Goal: Information Seeking & Learning: Learn about a topic

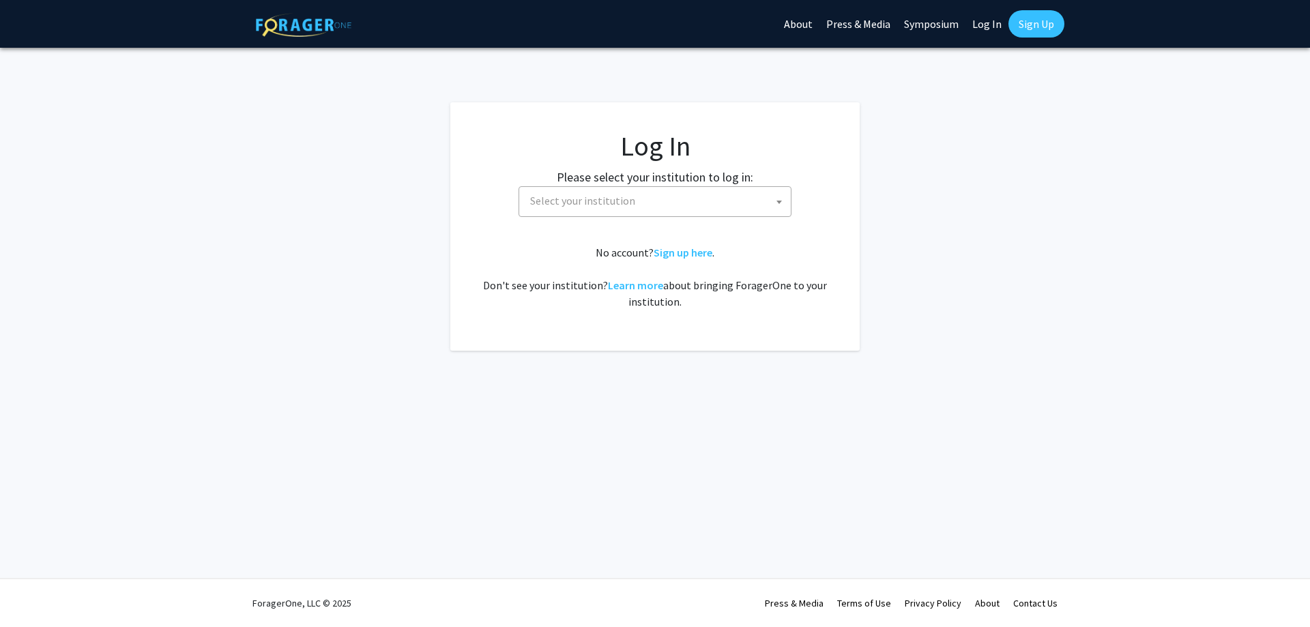
select select
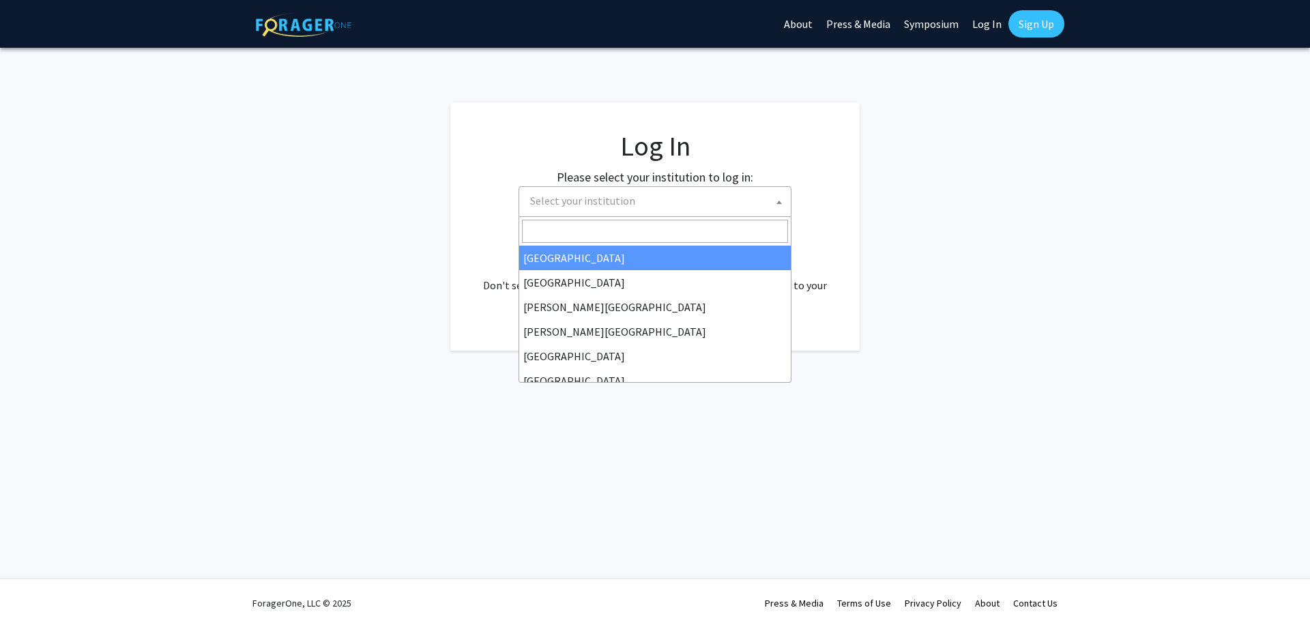
click at [589, 209] on span "Select your institution" at bounding box center [658, 201] width 266 height 28
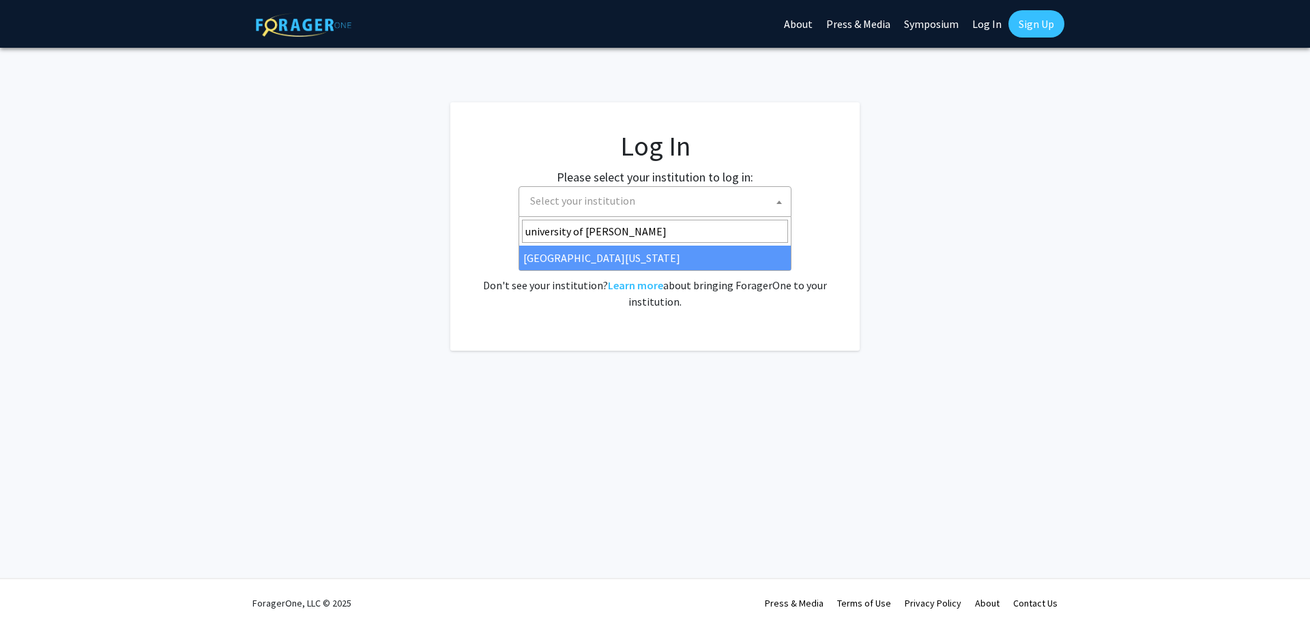
type input "university of ken"
click at [693, 243] on span "university of ken" at bounding box center [654, 231] width 271 height 29
select select "13"
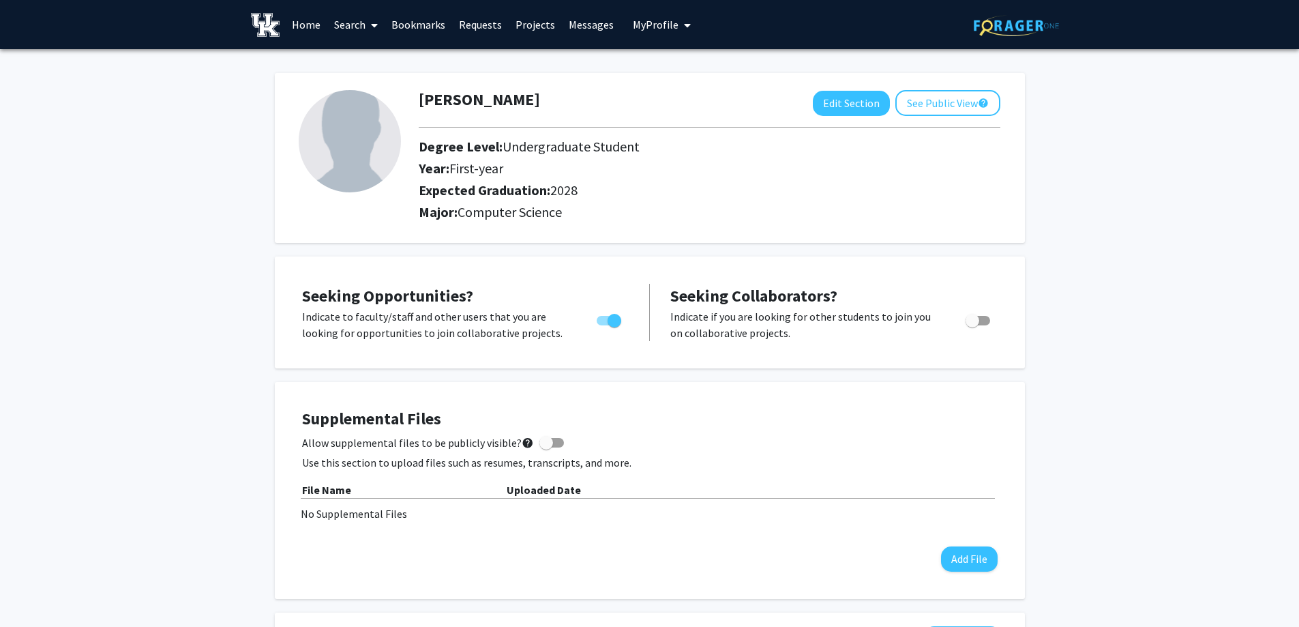
click at [542, 27] on link "Projects" at bounding box center [535, 25] width 53 height 48
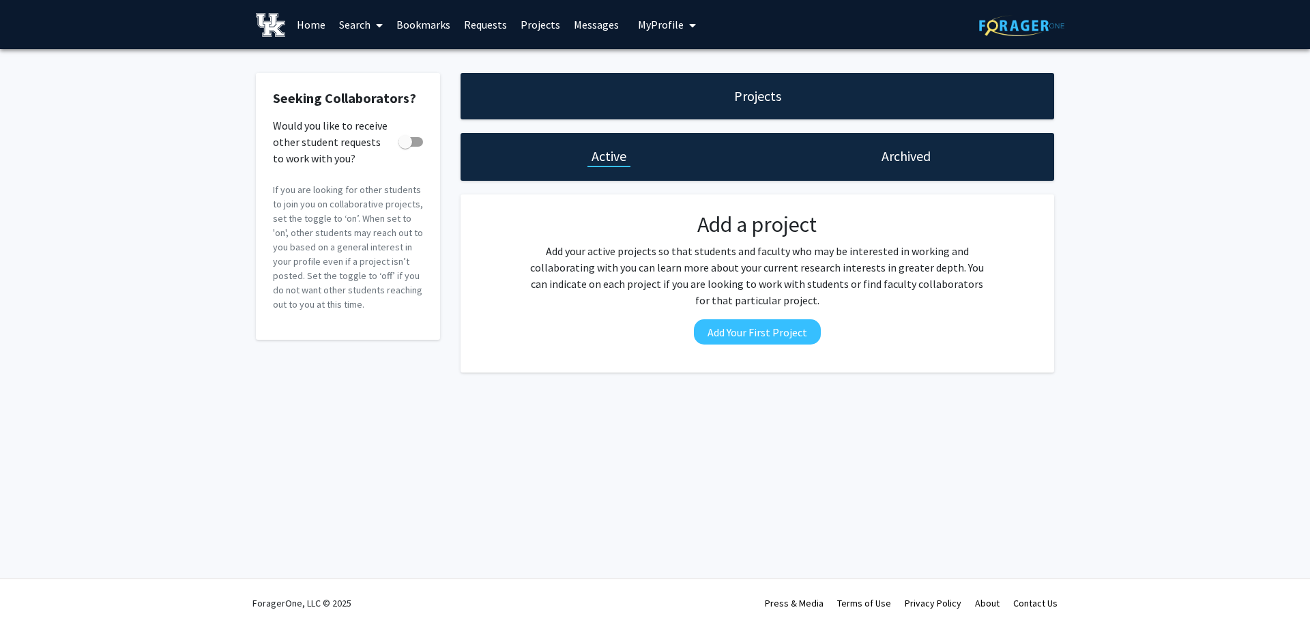
drag, startPoint x: 901, startPoint y: 184, endPoint x: 900, endPoint y: 173, distance: 10.9
click at [901, 183] on div "Projects Active Archived Add a project Add your active projects so that student…" at bounding box center [757, 222] width 614 height 299
click at [900, 171] on div "Archived" at bounding box center [905, 157] width 297 height 48
click at [286, 24] on link at bounding box center [273, 25] width 34 height 48
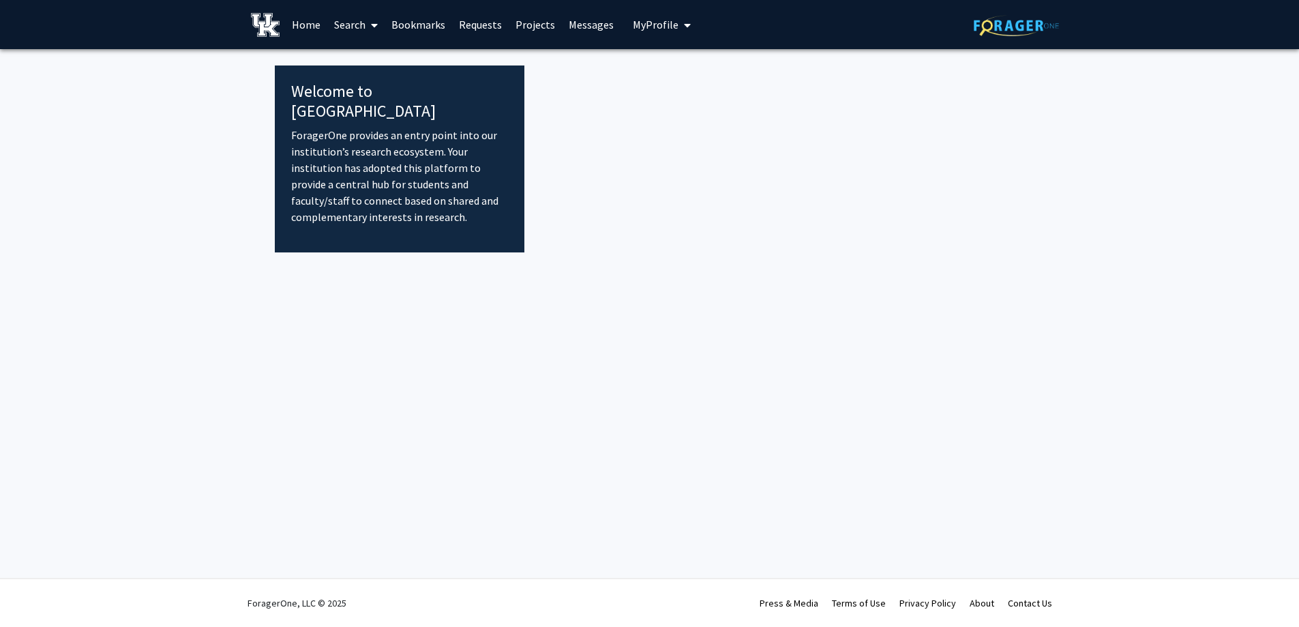
click at [302, 26] on link "Home" at bounding box center [306, 25] width 42 height 48
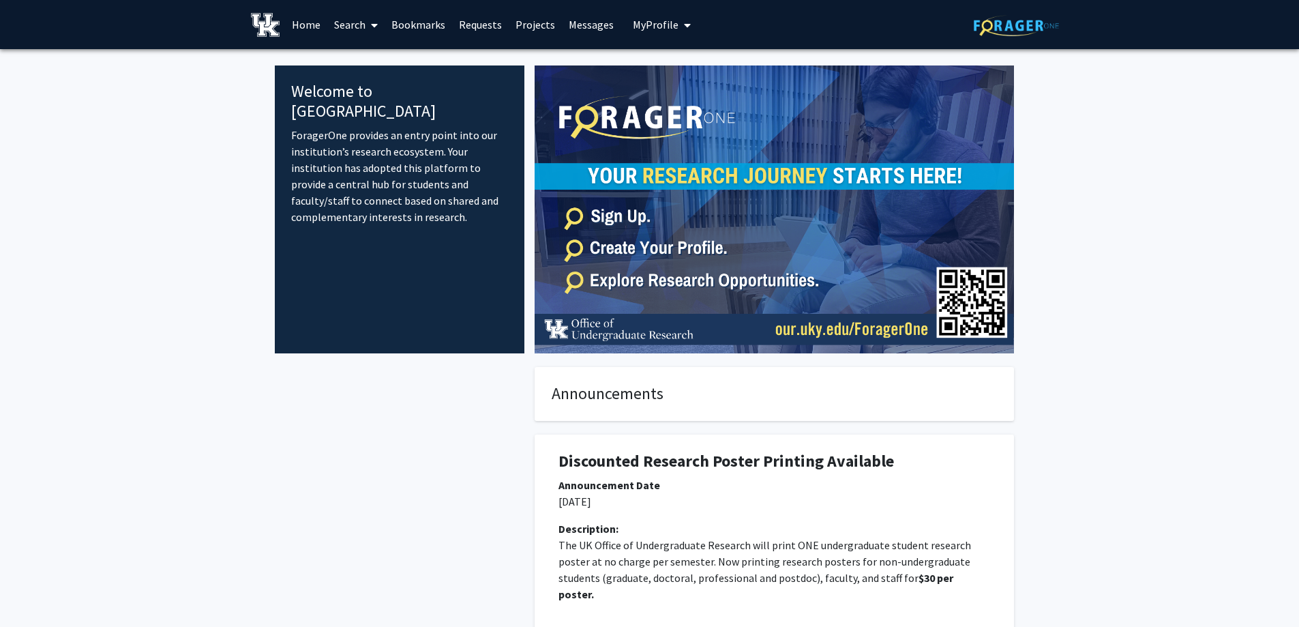
click at [369, 21] on span at bounding box center [372, 25] width 12 height 48
click at [386, 91] on span "Students" at bounding box center [368, 89] width 83 height 27
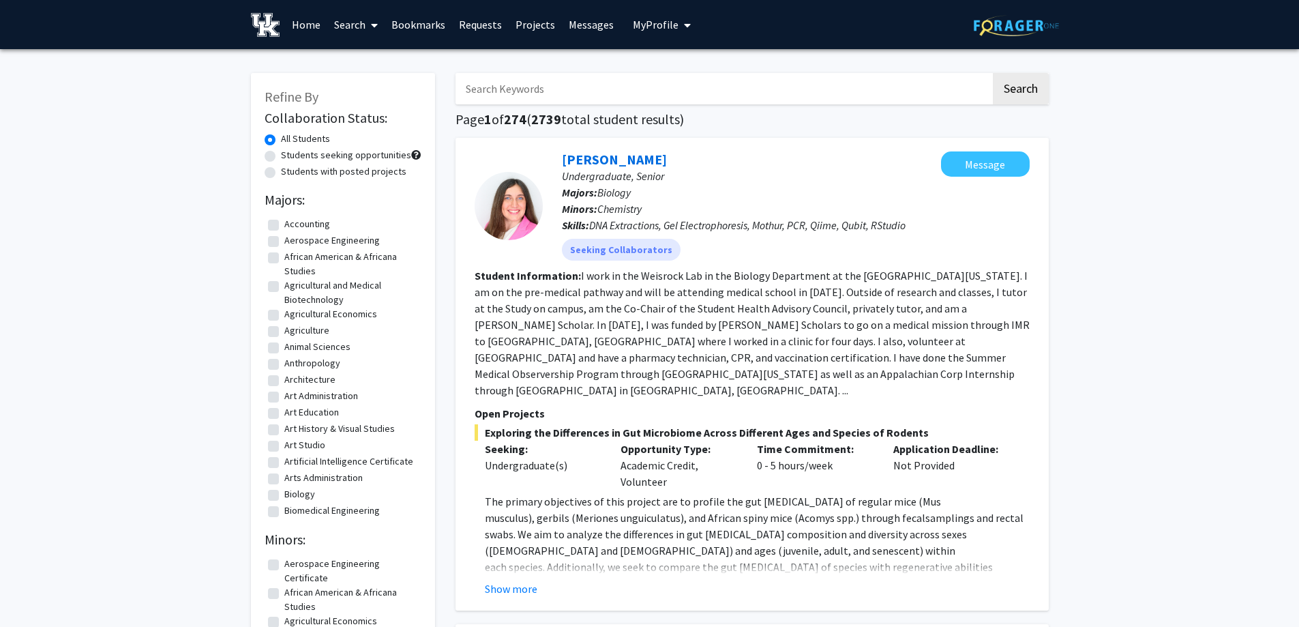
click at [376, 40] on span at bounding box center [372, 25] width 12 height 48
click at [381, 57] on span "Faculty/Staff" at bounding box center [377, 62] width 100 height 27
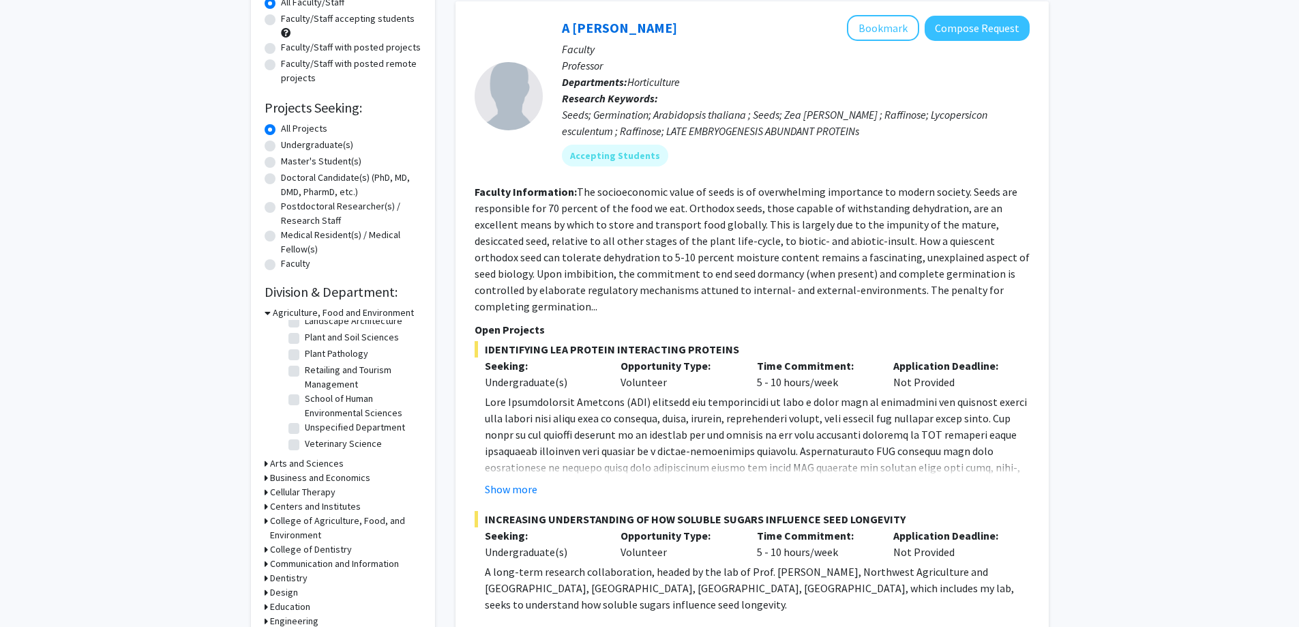
scroll to position [251, 0]
click at [265, 312] on icon at bounding box center [268, 313] width 6 height 14
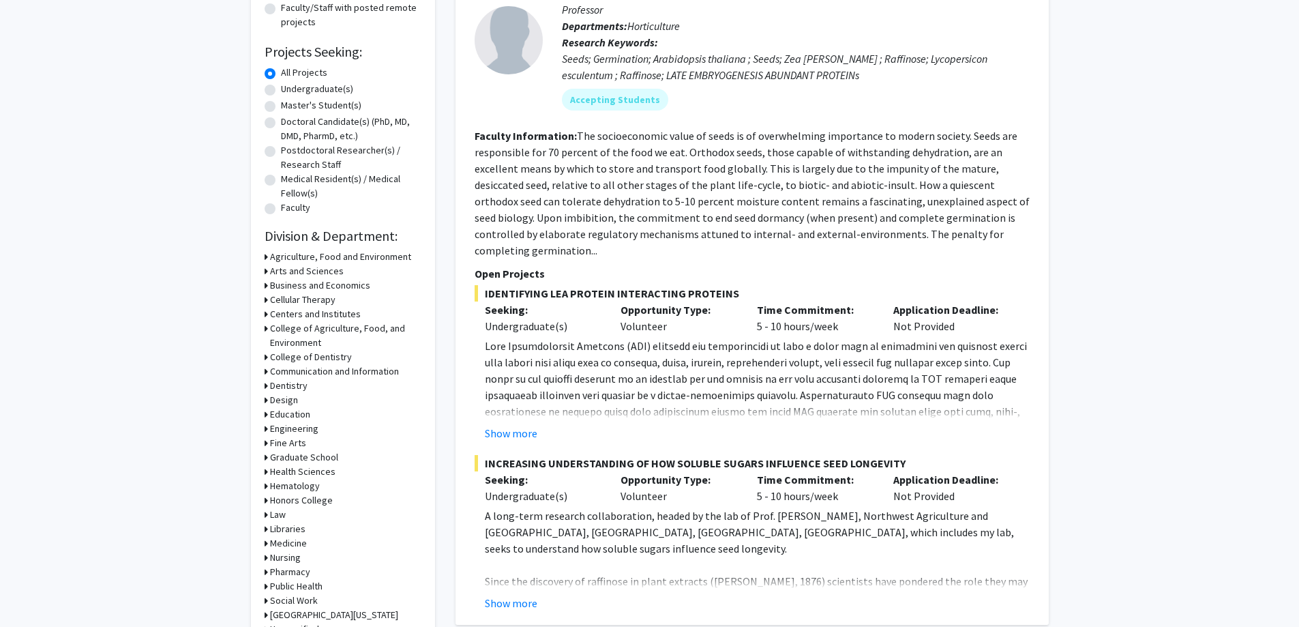
scroll to position [205, 0]
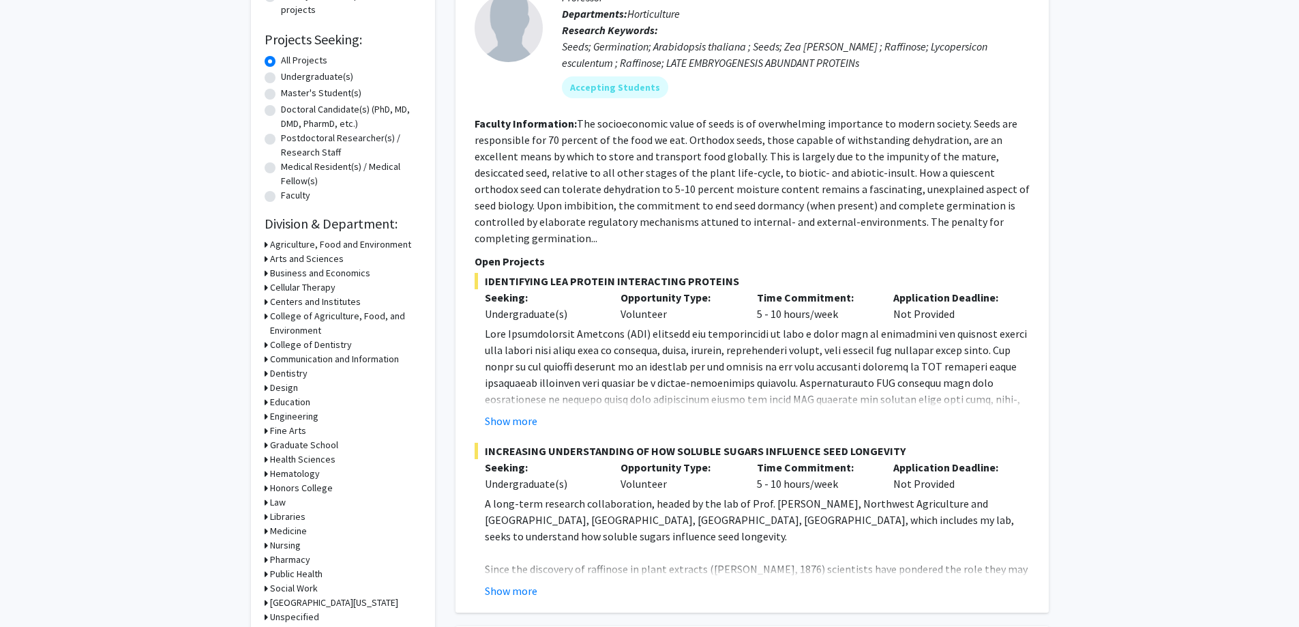
click at [263, 416] on div "Refine By Collaboration Status: Collaboration Status All Faculty/Staff Collabor…" at bounding box center [343, 252] width 184 height 769
click at [270, 417] on div "Engineering" at bounding box center [343, 416] width 157 height 14
click at [268, 415] on div "Engineering" at bounding box center [343, 416] width 157 height 14
click at [265, 415] on icon at bounding box center [266, 416] width 3 height 14
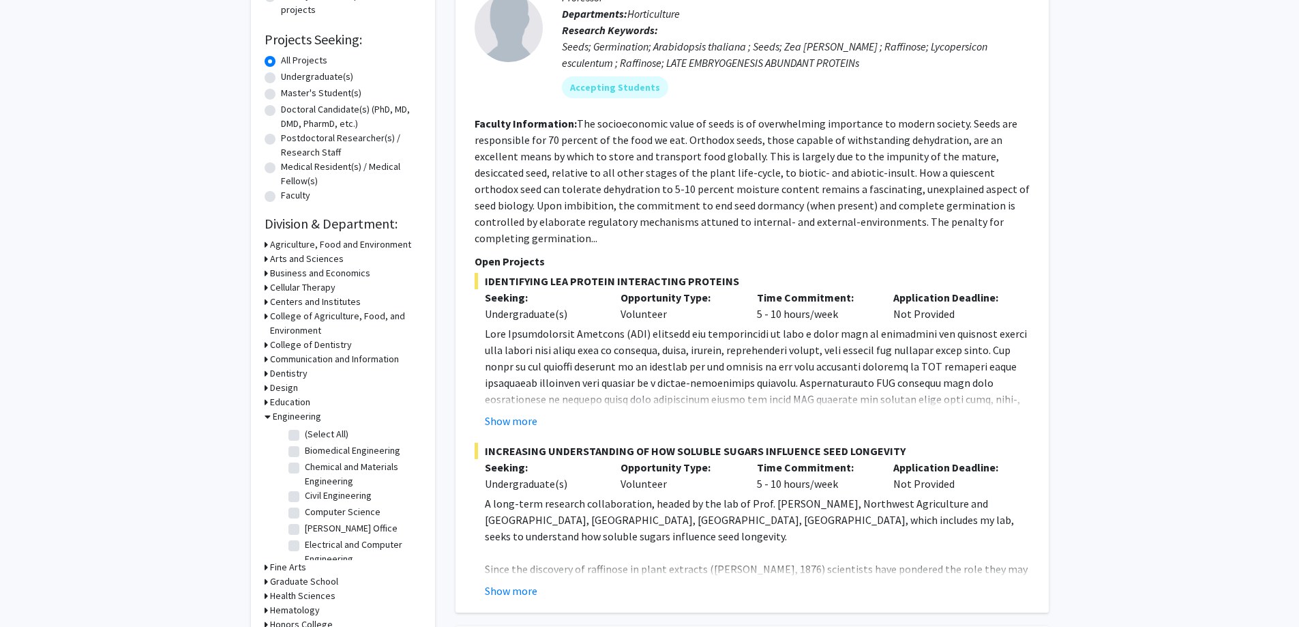
scroll to position [68, 0]
click at [305, 449] on label "Computer Science" at bounding box center [343, 444] width 76 height 14
click at [305, 445] on input "Computer Science" at bounding box center [309, 441] width 9 height 9
checkbox input "true"
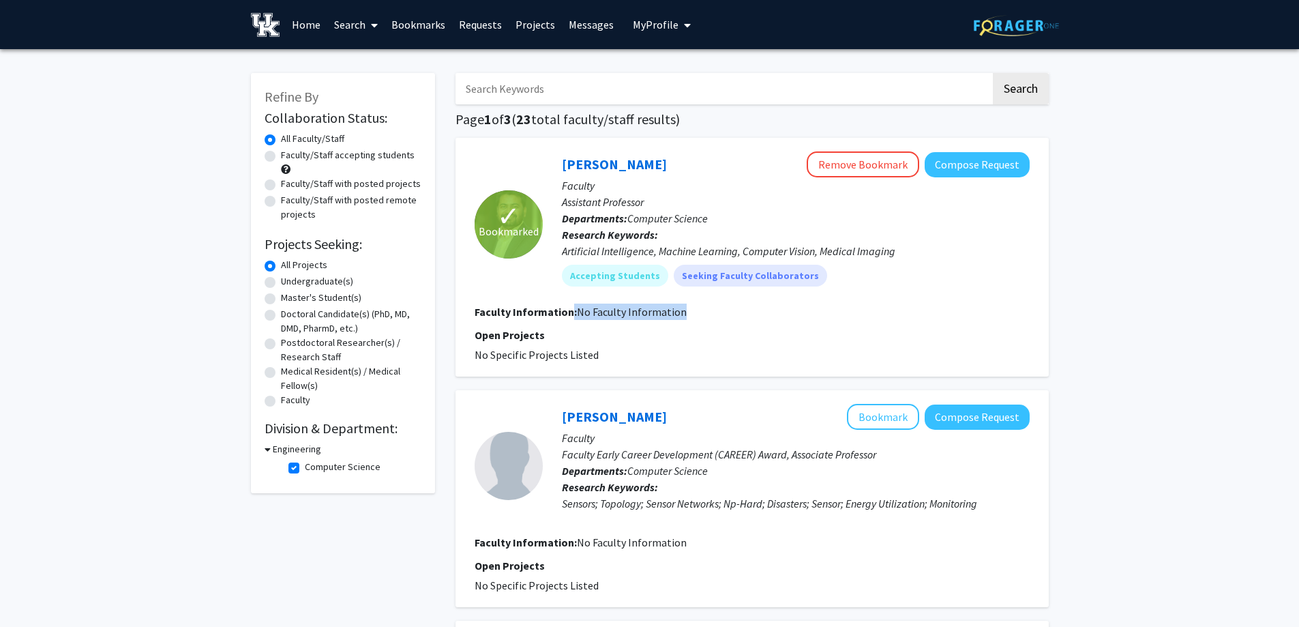
drag, startPoint x: 599, startPoint y: 316, endPoint x: 677, endPoint y: 322, distance: 78.7
click at [677, 322] on fg-search-faculty "✓ Bookmarked [PERSON_NAME] Remove Bookmark Compose Request Faculty Assistant Pr…" at bounding box center [752, 256] width 555 height 211
drag, startPoint x: 590, startPoint y: 254, endPoint x: 870, endPoint y: 235, distance: 281.0
click at [870, 235] on p "Research Keywords: Artificial Intelligence, Machine Learning, Computer Vision, …" at bounding box center [796, 242] width 468 height 33
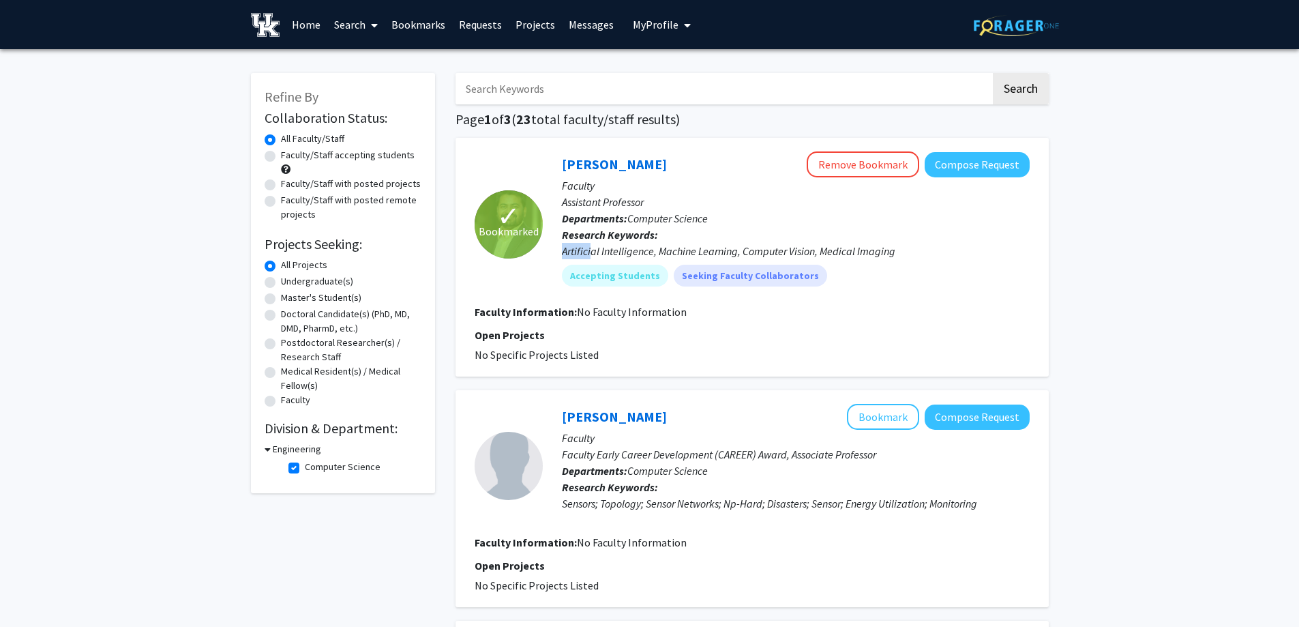
click at [870, 235] on p "Research Keywords: Artificial Intelligence, Machine Learning, Computer Vision, …" at bounding box center [796, 242] width 468 height 33
drag, startPoint x: 637, startPoint y: 214, endPoint x: 780, endPoint y: 237, distance: 145.2
click at [780, 237] on div "[PERSON_NAME] Remove Bookmark Compose Request Faculty Assistant Professor Depar…" at bounding box center [786, 223] width 487 height 145
click at [780, 237] on p "Research Keywords: Artificial Intelligence, Machine Learning, Computer Vision, …" at bounding box center [796, 242] width 468 height 33
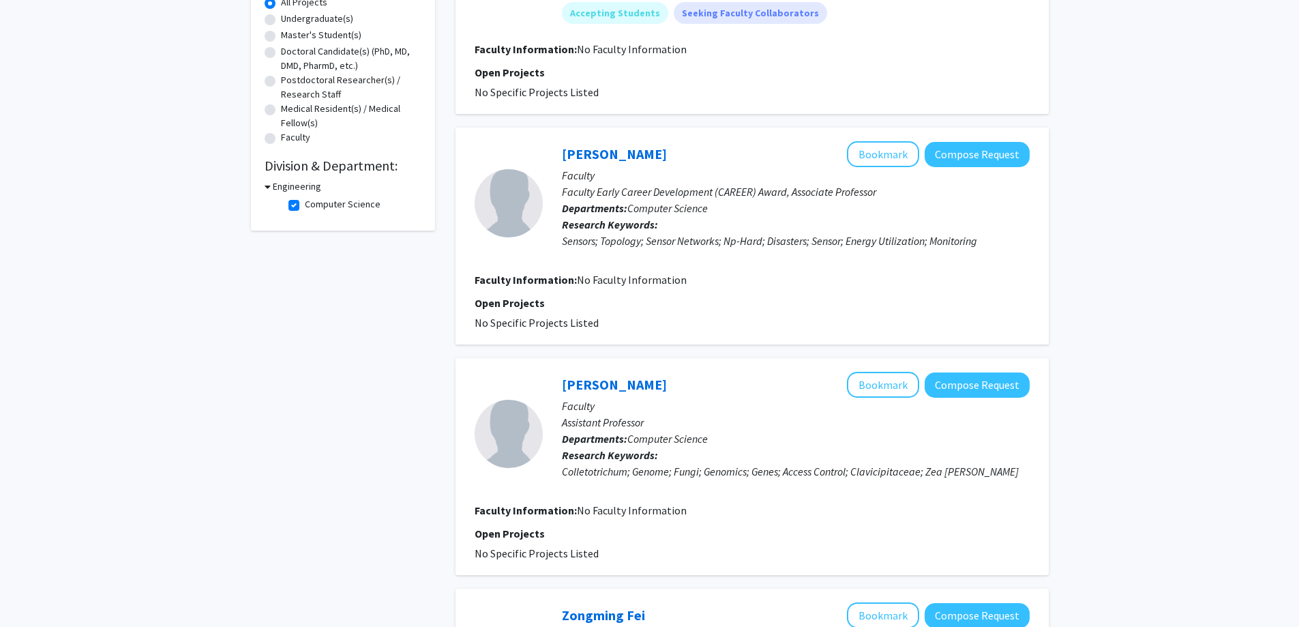
scroll to position [273, 0]
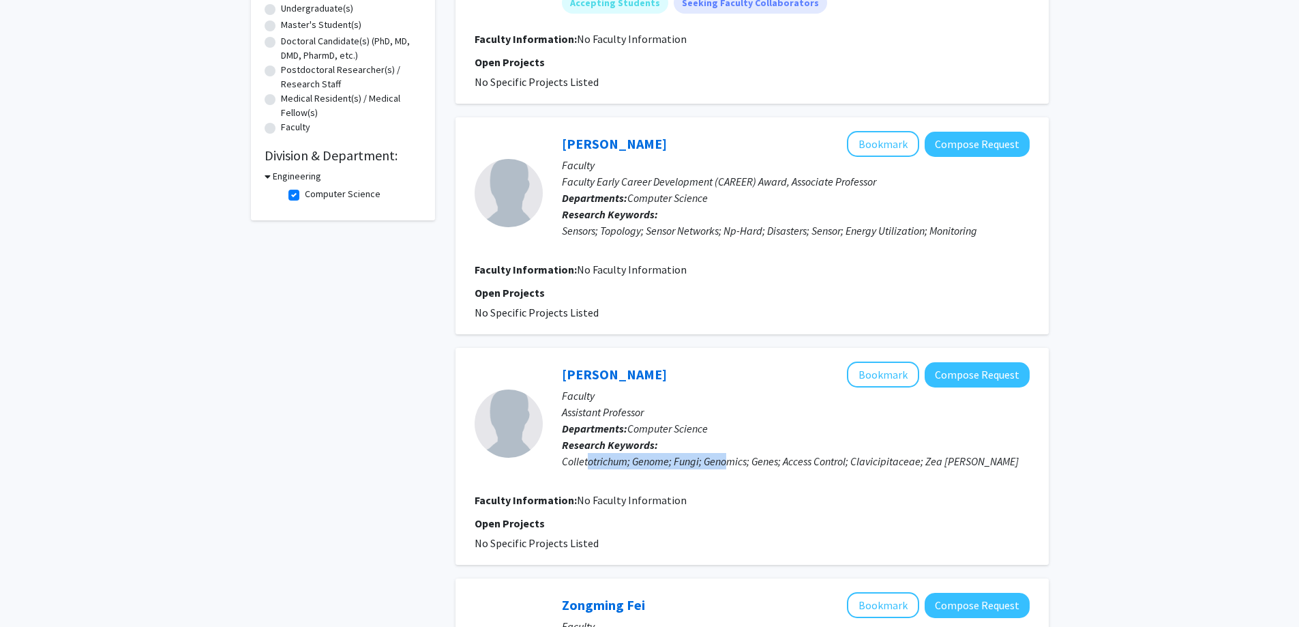
drag, startPoint x: 627, startPoint y: 466, endPoint x: 728, endPoint y: 462, distance: 101.0
click at [728, 462] on div "Colletotrichum; Genome; Fungi; Genomics; Genes; Access Control; Clavicipitaceae…" at bounding box center [796, 461] width 468 height 16
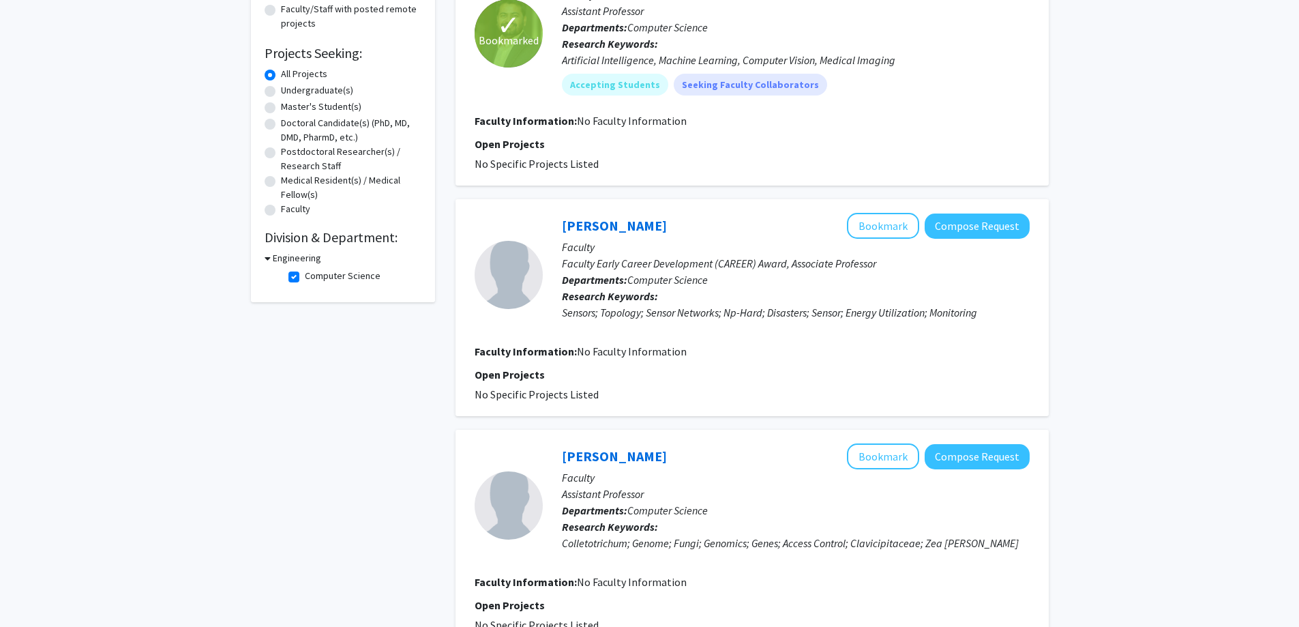
scroll to position [0, 0]
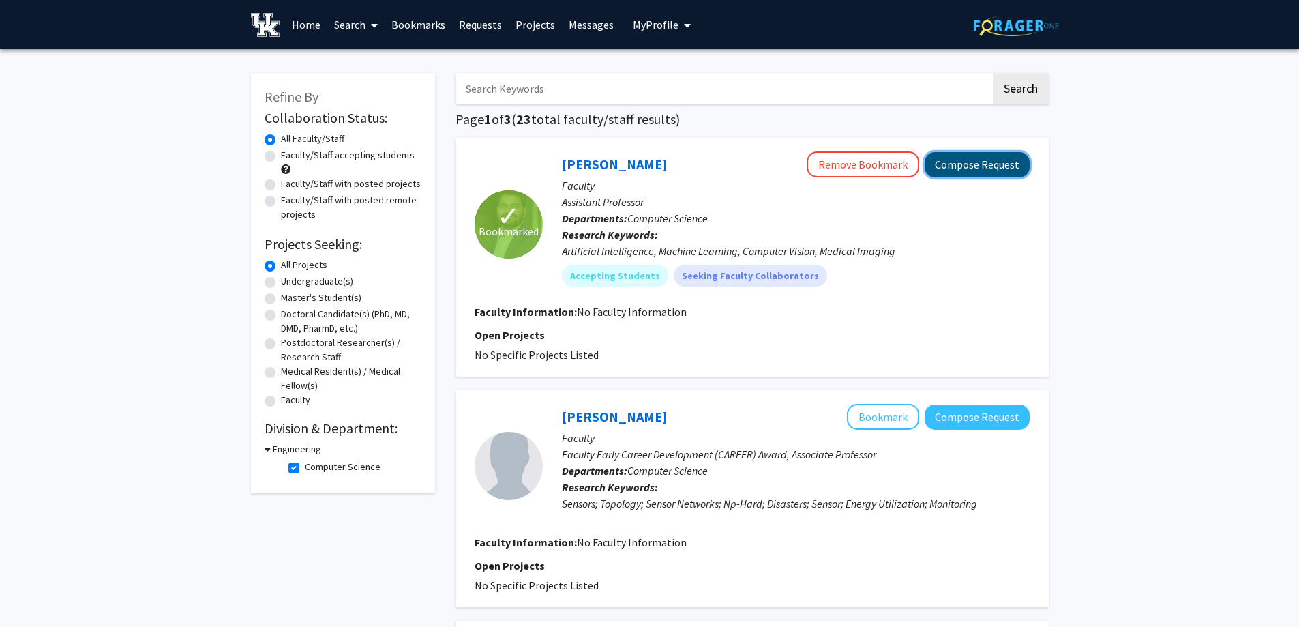
click at [977, 163] on button "Compose Request" at bounding box center [977, 164] width 105 height 25
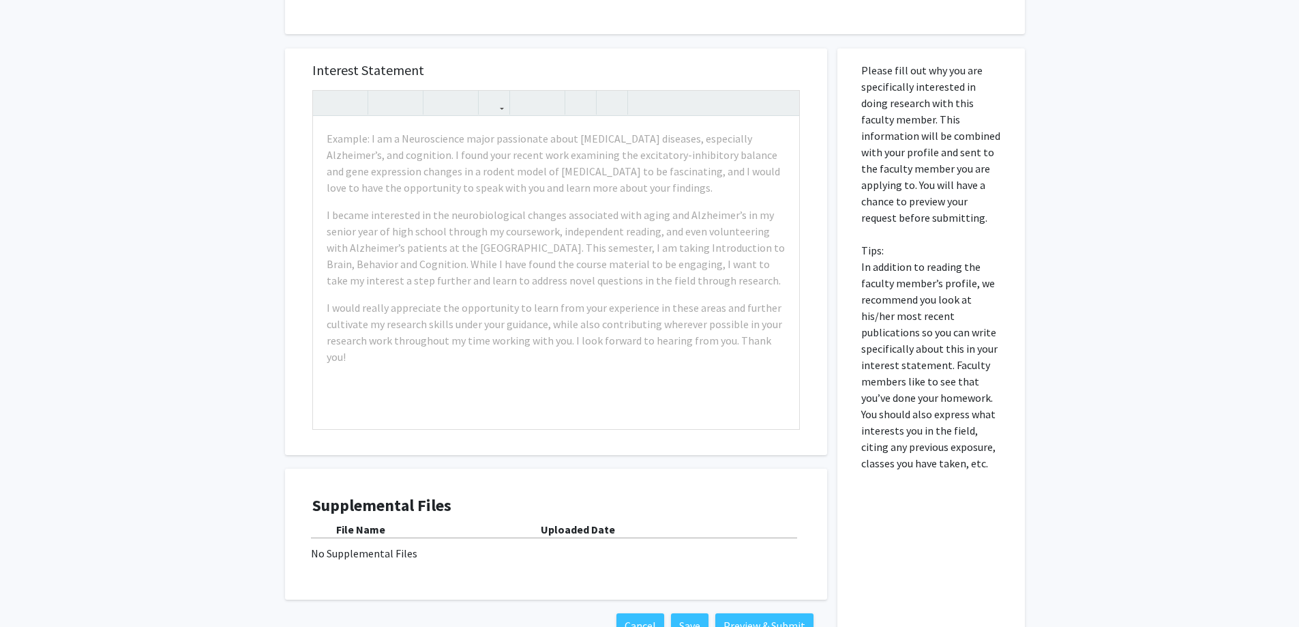
scroll to position [273, 0]
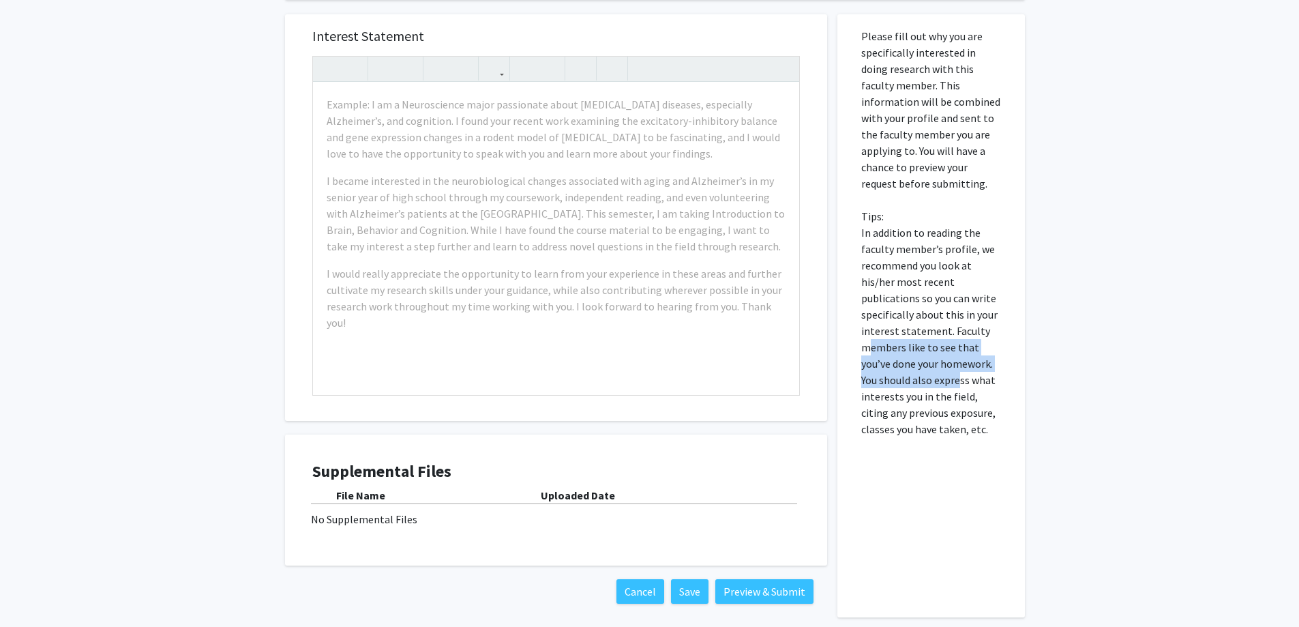
drag, startPoint x: 868, startPoint y: 349, endPoint x: 961, endPoint y: 372, distance: 96.5
click at [961, 372] on p "Please fill out why you are specifically interested in doing research with this…" at bounding box center [932, 232] width 140 height 409
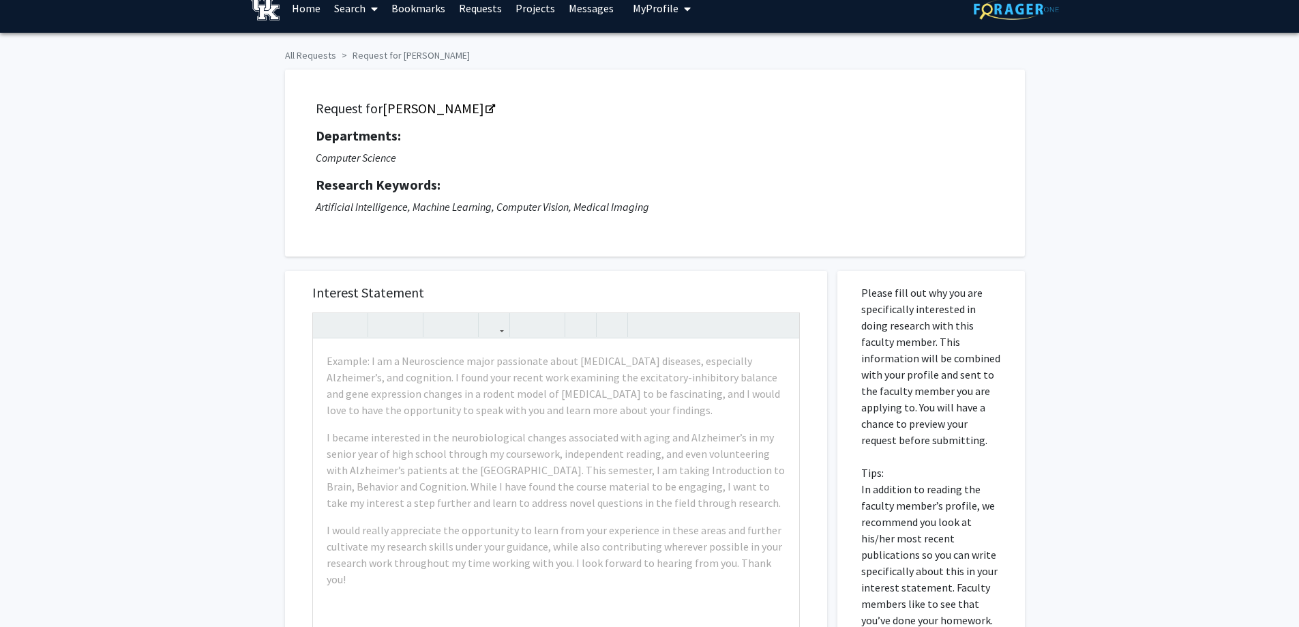
scroll to position [0, 0]
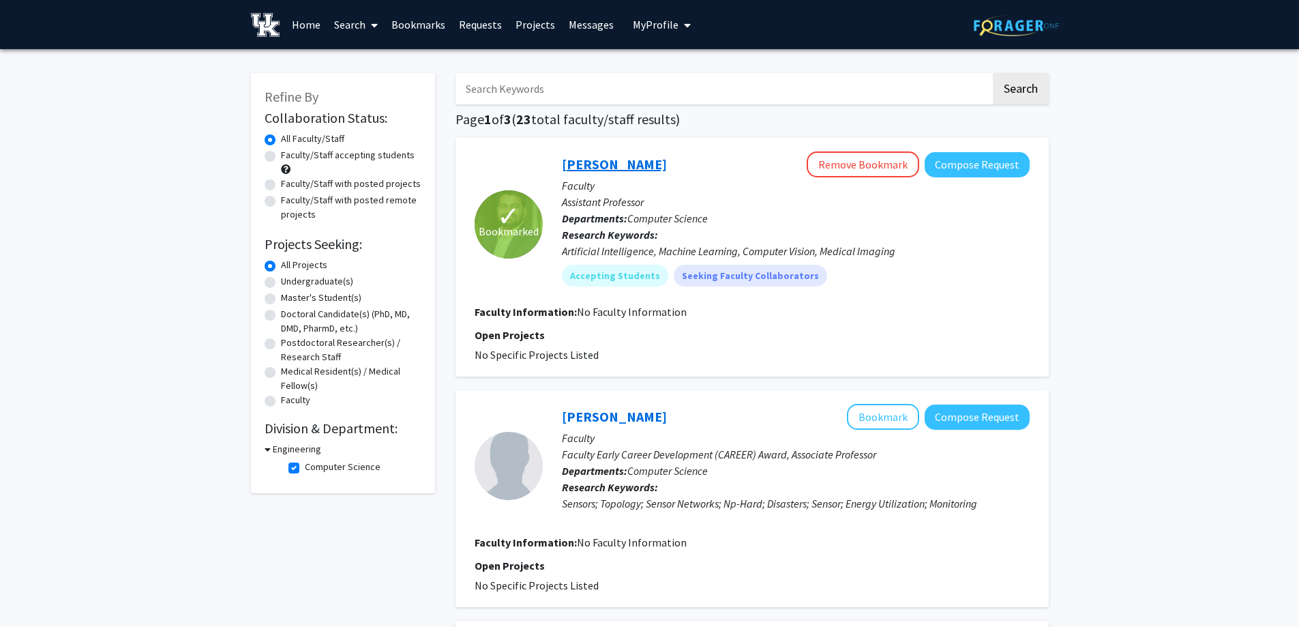
click at [618, 165] on link "[PERSON_NAME]" at bounding box center [614, 164] width 105 height 17
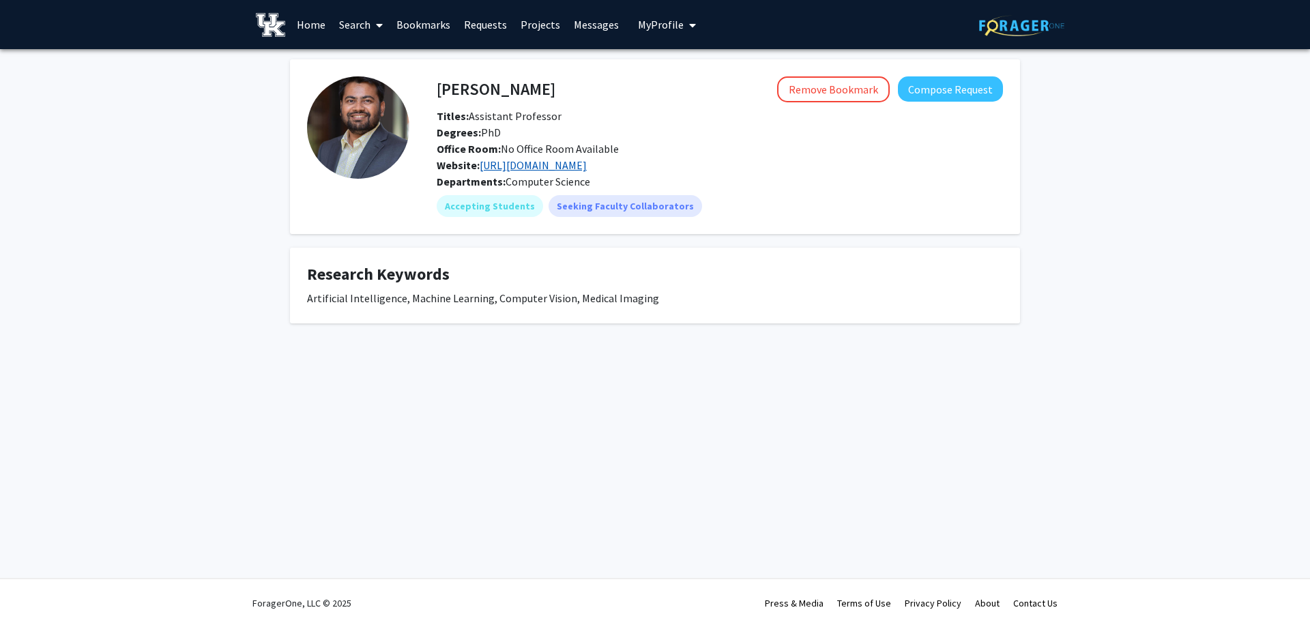
click at [512, 168] on link "[URL][DOMAIN_NAME]" at bounding box center [533, 165] width 107 height 14
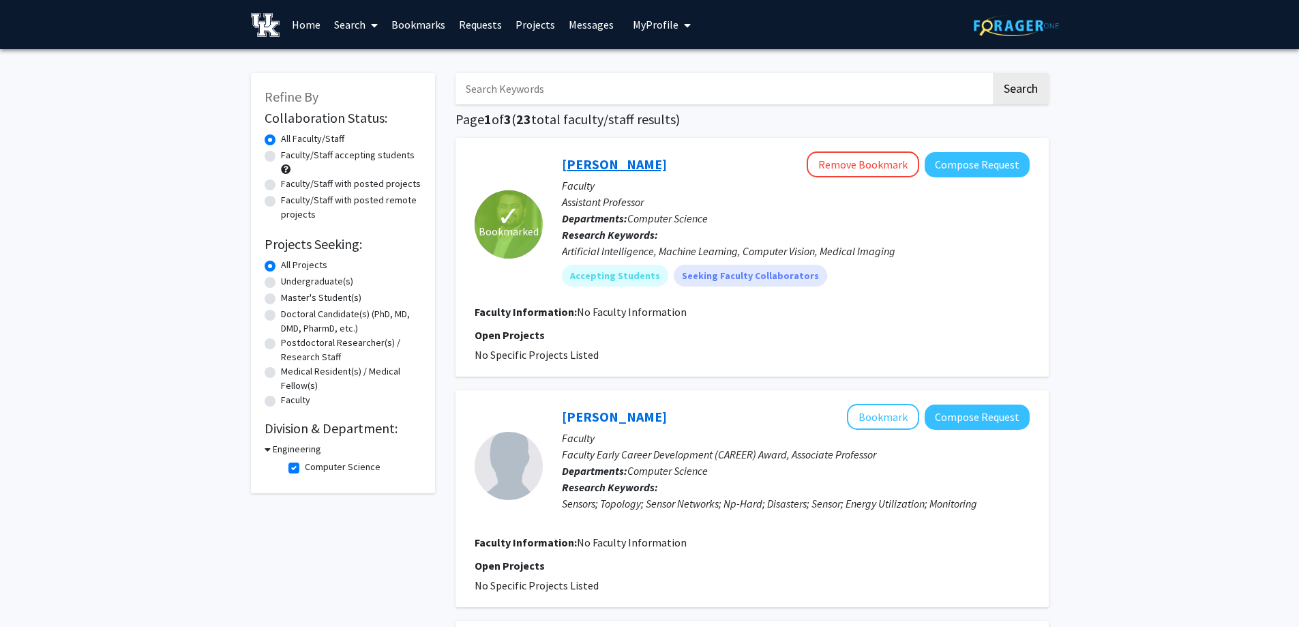
click at [606, 157] on link "[PERSON_NAME]" at bounding box center [614, 164] width 105 height 17
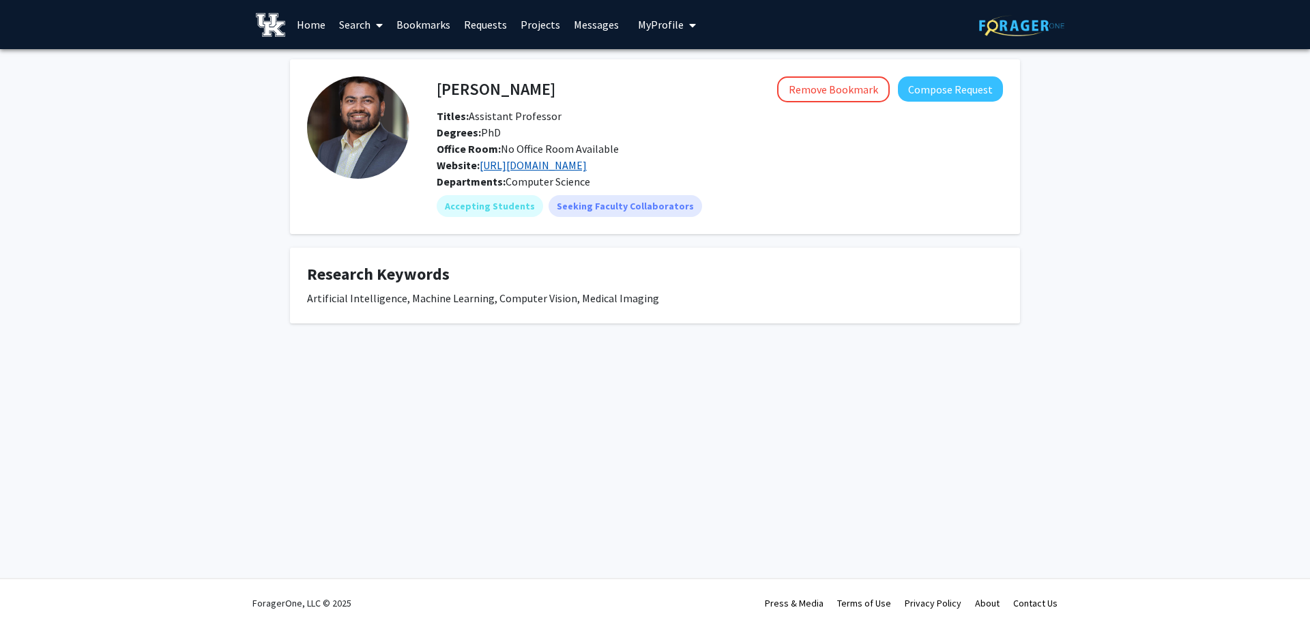
click at [520, 167] on link "[URL][DOMAIN_NAME]" at bounding box center [533, 165] width 107 height 14
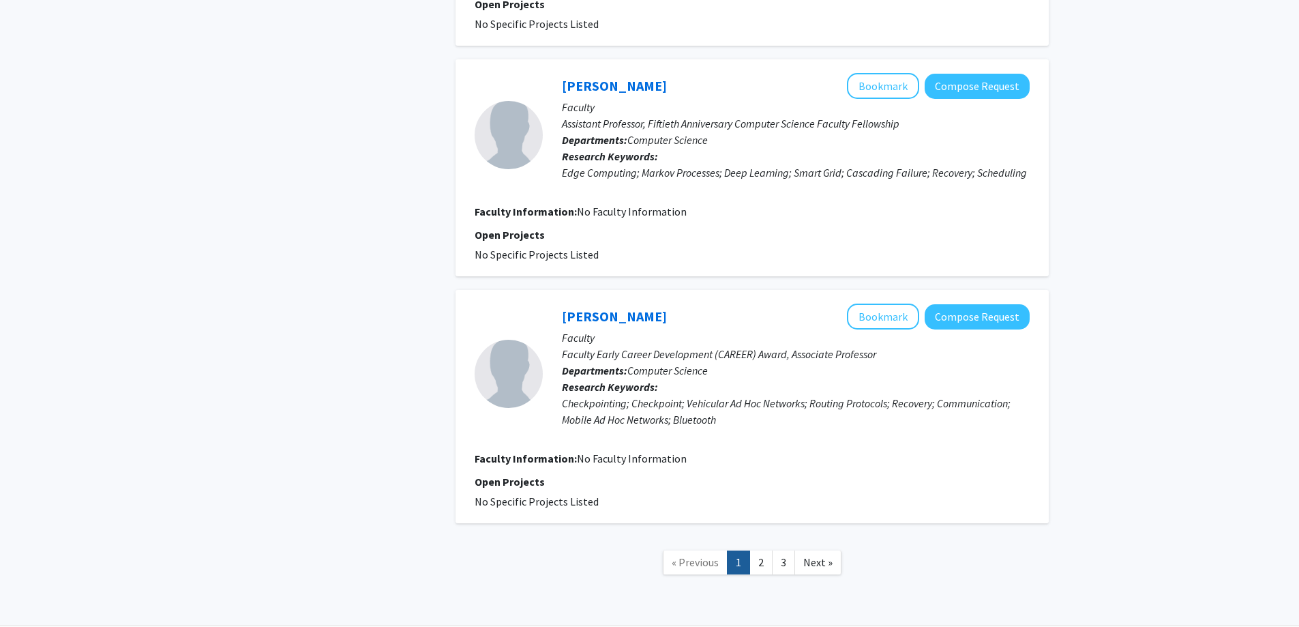
scroll to position [2156, 0]
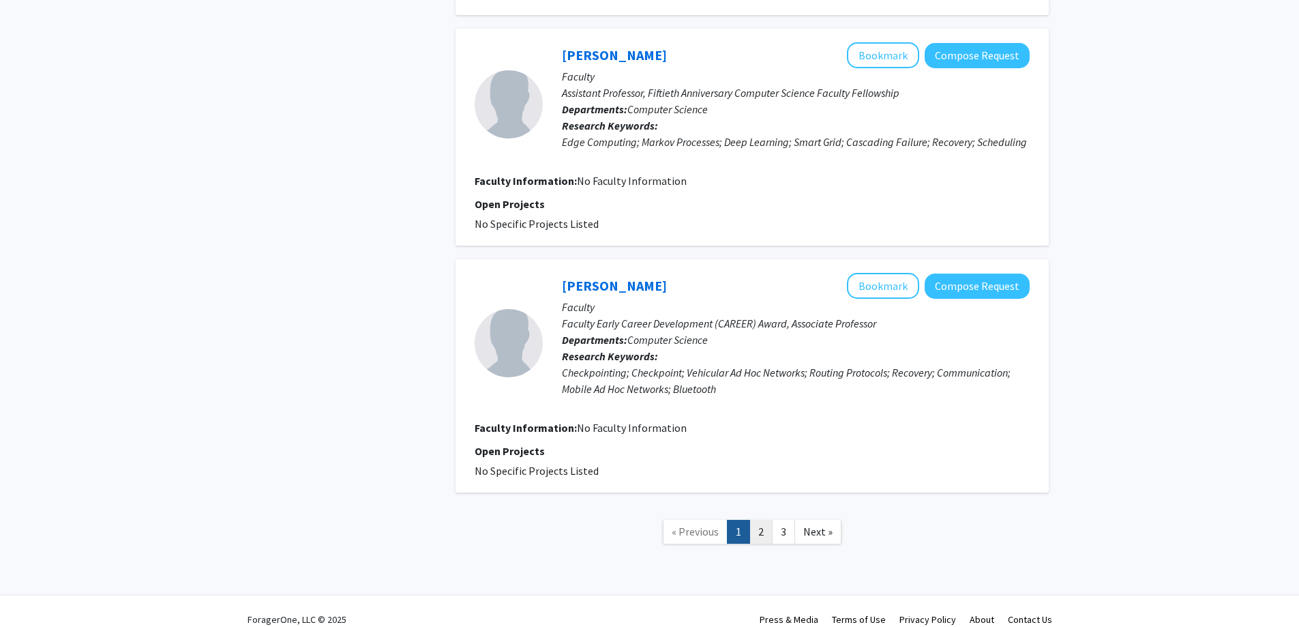
click at [770, 520] on link "2" at bounding box center [761, 532] width 23 height 24
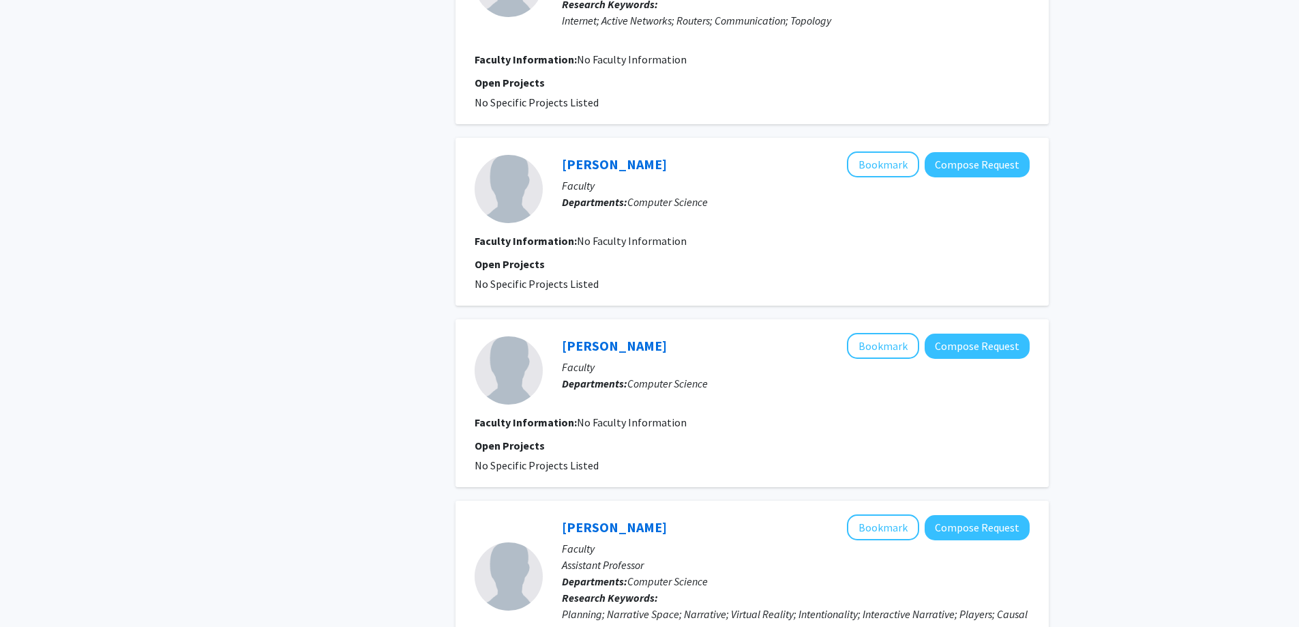
scroll to position [1675, 0]
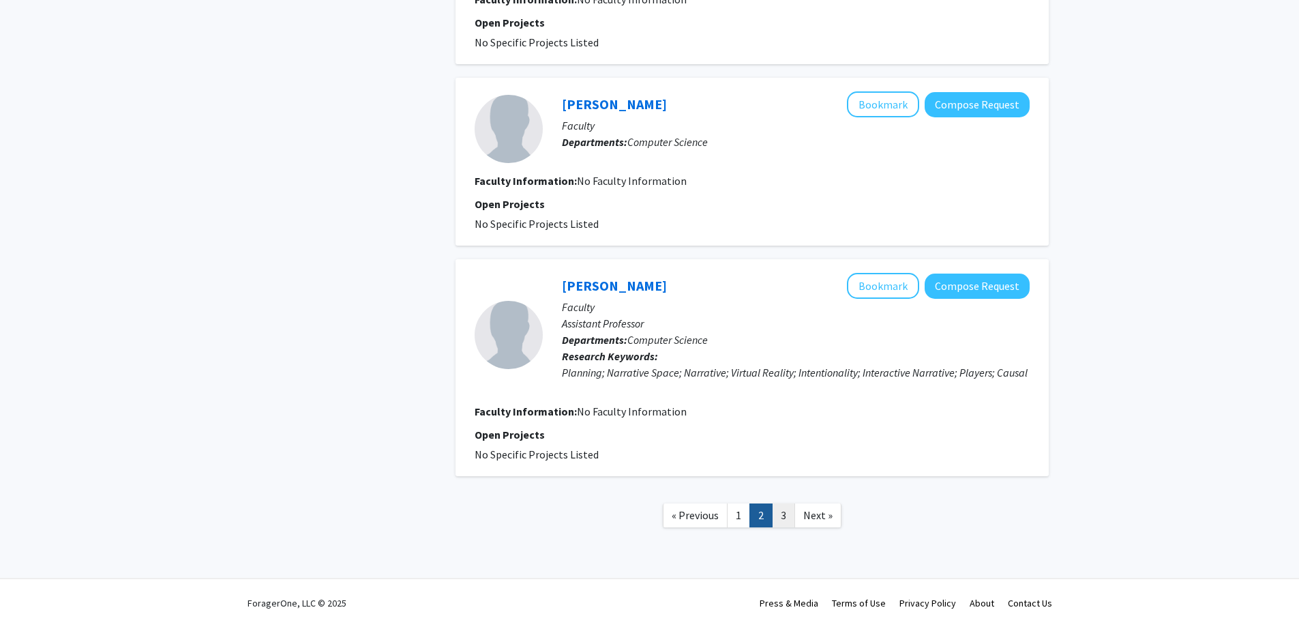
click at [789, 521] on link "3" at bounding box center [783, 515] width 23 height 24
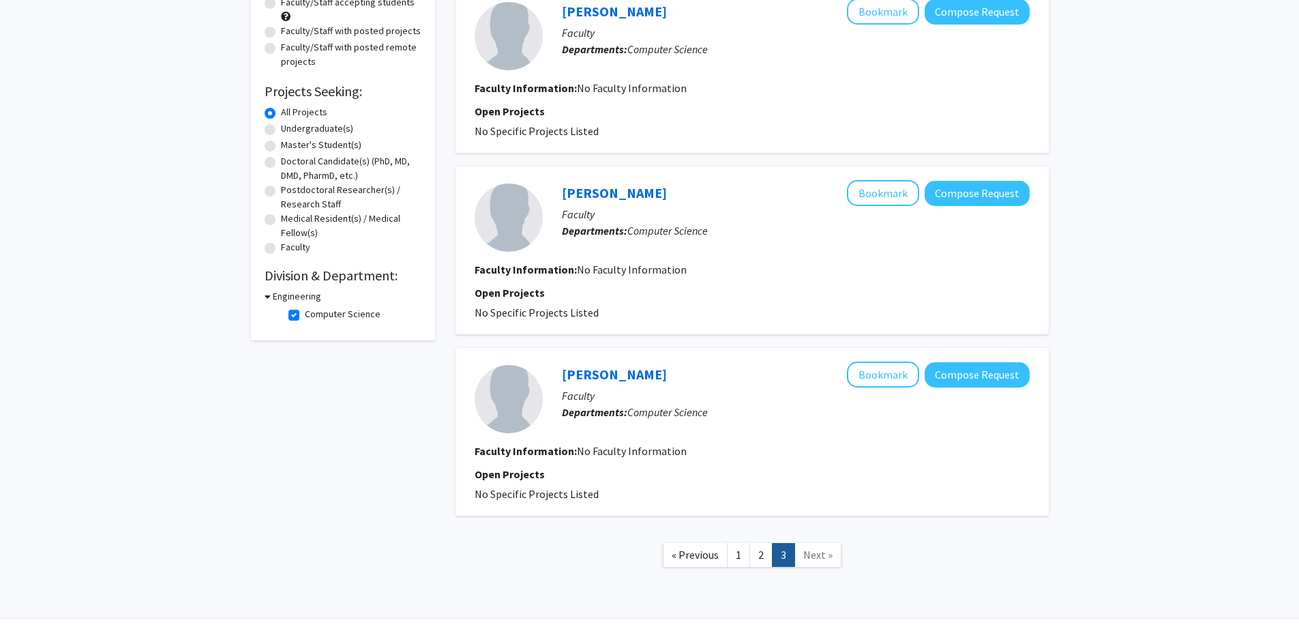
scroll to position [192, 0]
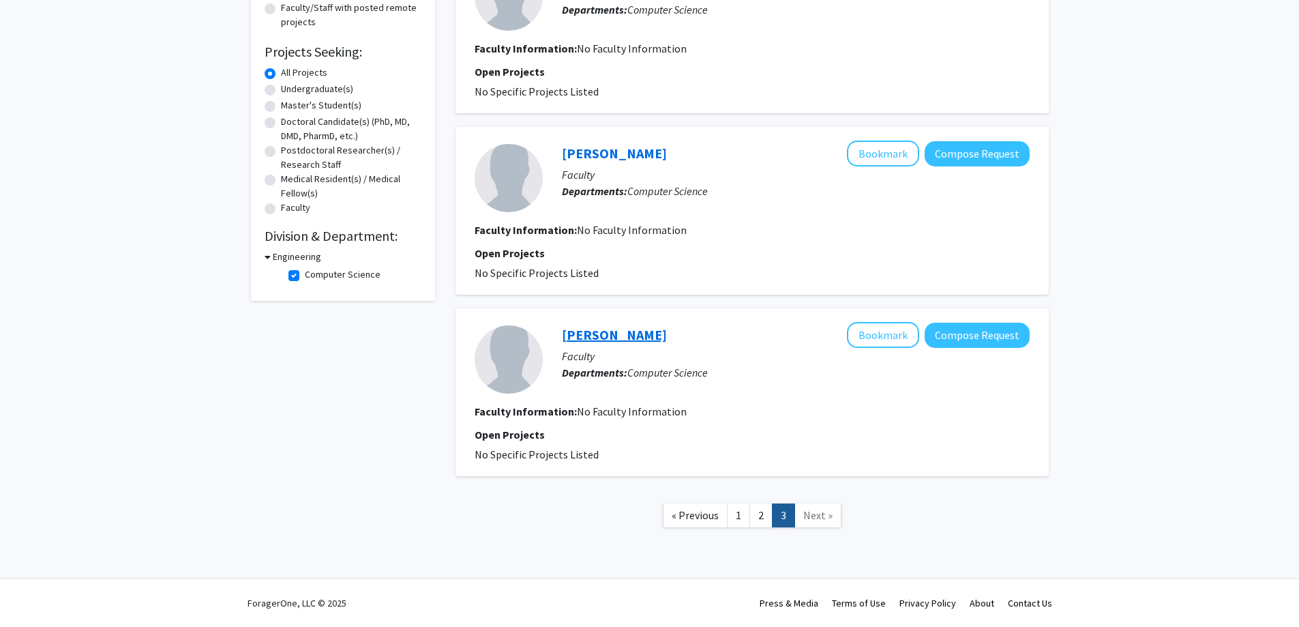
click at [604, 337] on link "[PERSON_NAME]" at bounding box center [614, 334] width 105 height 17
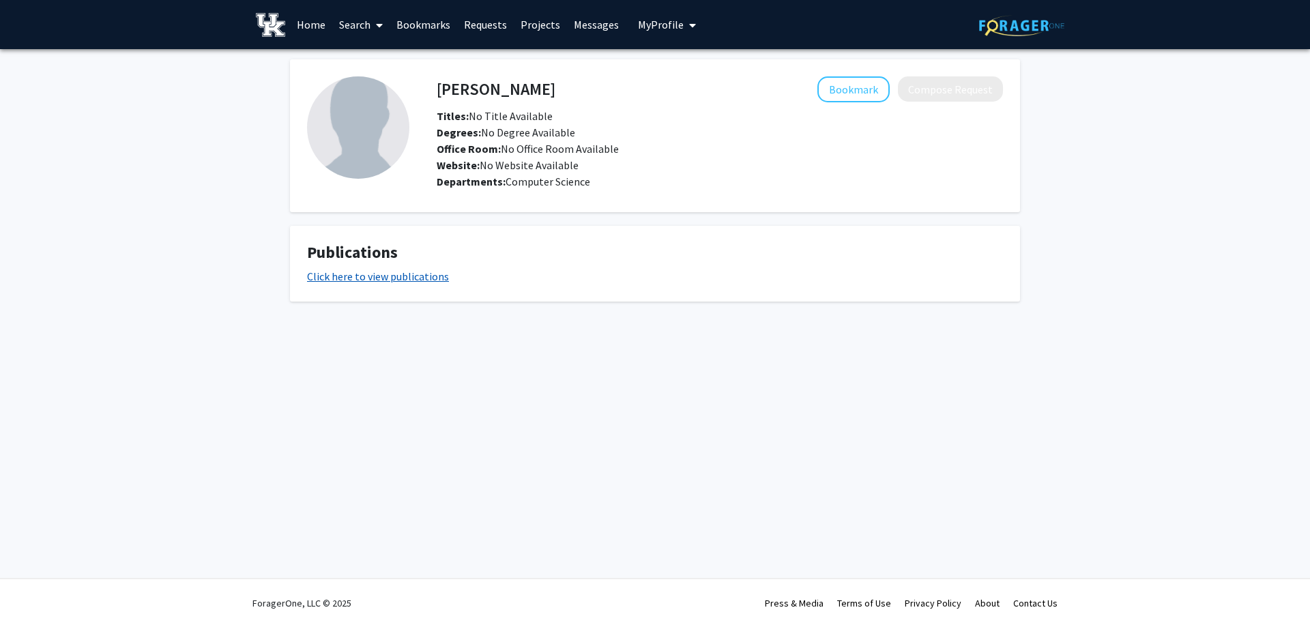
click at [409, 282] on link "Click here to view publications" at bounding box center [378, 276] width 142 height 14
